Goal: Task Accomplishment & Management: Use online tool/utility

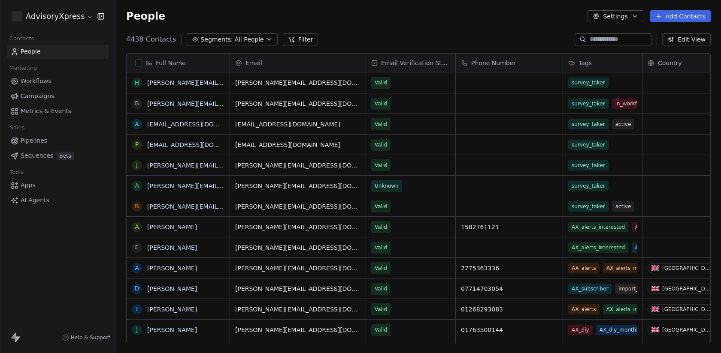
scroll to position [311, 605]
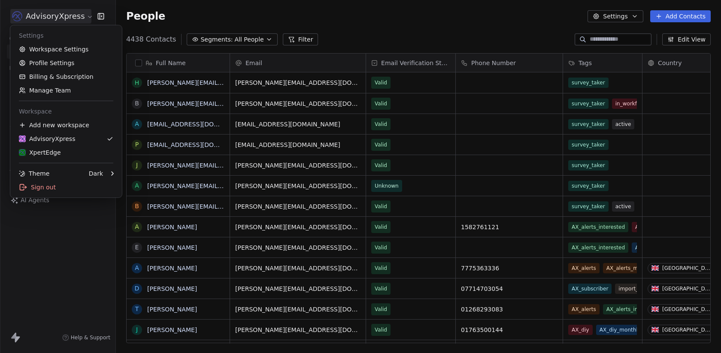
click at [52, 23] on html "AdvisoryXpress Contacts People Marketing Workflows Campaigns Metrics & Events S…" at bounding box center [360, 176] width 721 height 353
click at [52, 24] on html "AdvisoryXpress Contacts People Marketing Workflows Campaigns Metrics & Events S…" at bounding box center [360, 176] width 721 height 353
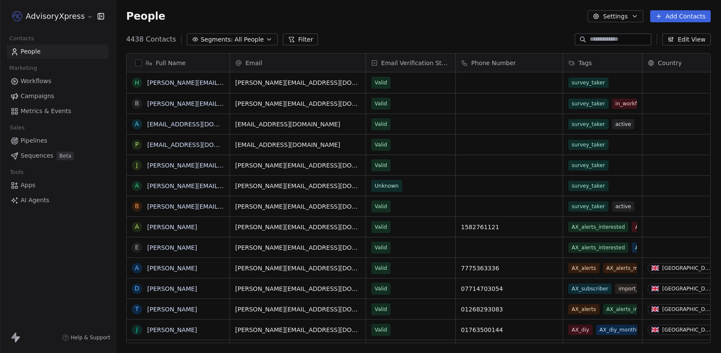
click at [38, 82] on span "Workflows" at bounding box center [36, 81] width 31 height 9
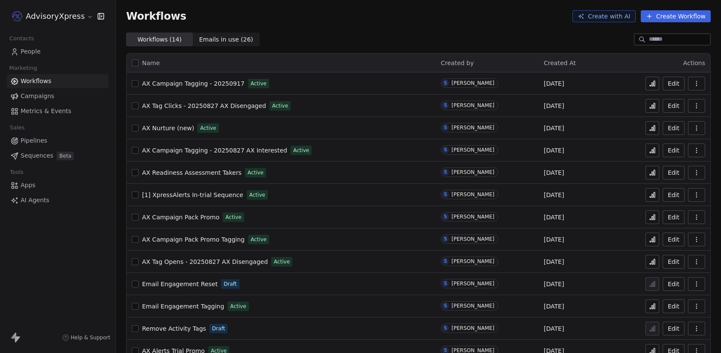
click at [178, 129] on span "AX Nurture (new)" at bounding box center [168, 128] width 52 height 7
click at [182, 81] on span "AX Campaign Tagging - 20250917" at bounding box center [193, 83] width 103 height 7
click at [654, 84] on icon at bounding box center [651, 83] width 7 height 7
click at [177, 129] on span "AX Nurture (new)" at bounding box center [168, 128] width 52 height 7
click at [655, 130] on icon at bounding box center [651, 128] width 7 height 7
